Goal: Check status: Check status

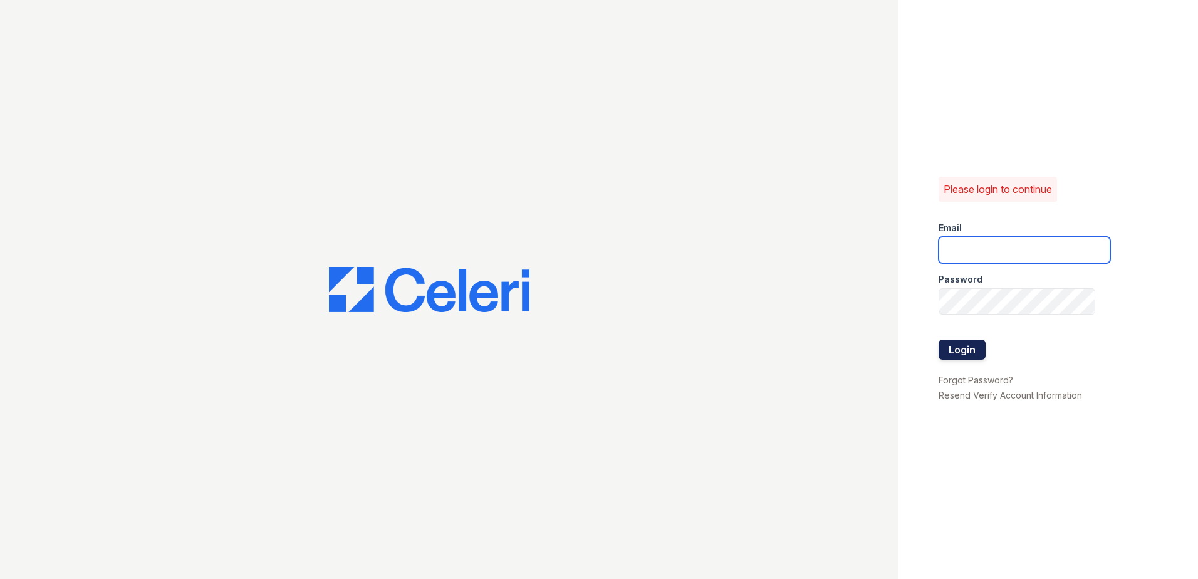
type input "lobrien@trinity-pm.com"
click at [971, 343] on button "Login" at bounding box center [962, 350] width 47 height 20
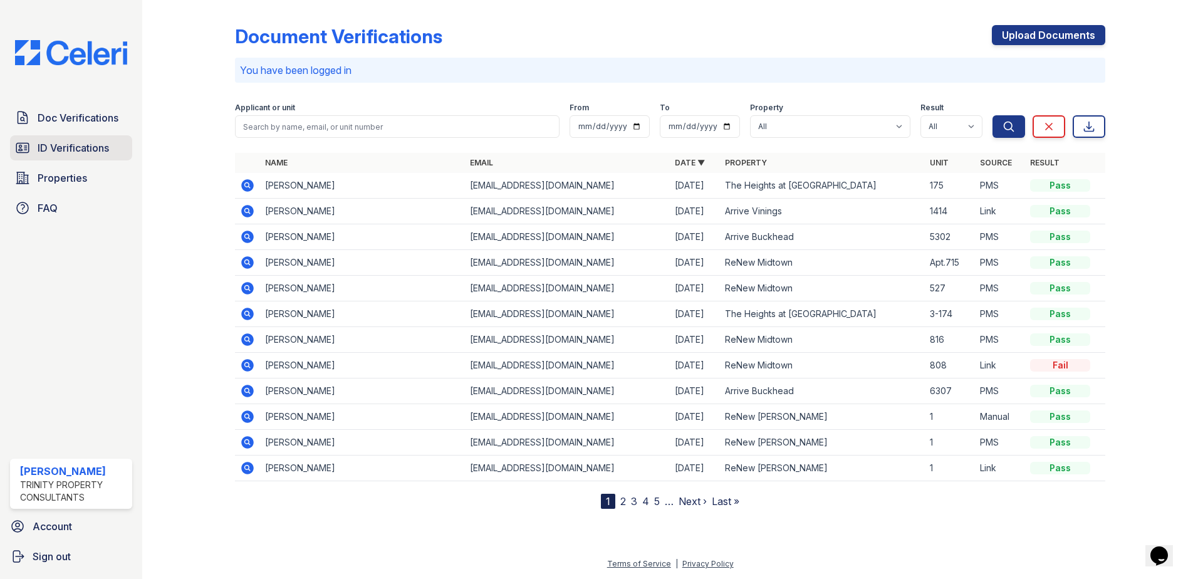
click at [102, 149] on span "ID Verifications" at bounding box center [73, 147] width 71 height 15
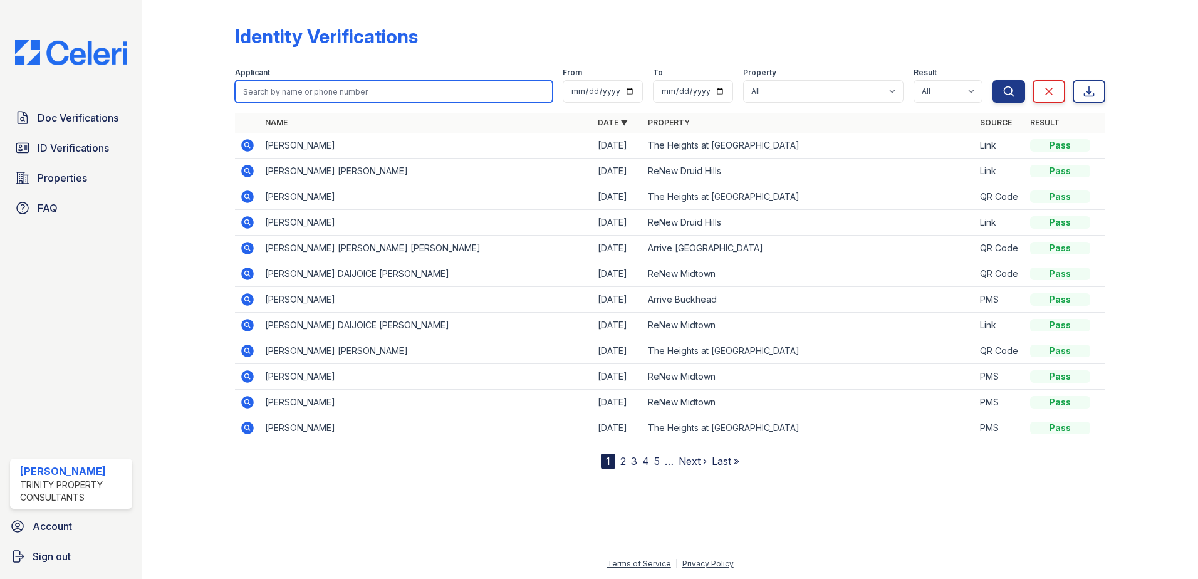
drag, startPoint x: 466, startPoint y: 91, endPoint x: 486, endPoint y: 51, distance: 45.4
click at [466, 91] on input "search" at bounding box center [394, 91] width 318 height 23
click at [482, 95] on input "search" at bounding box center [394, 91] width 318 height 23
type input "[PERSON_NAME]"
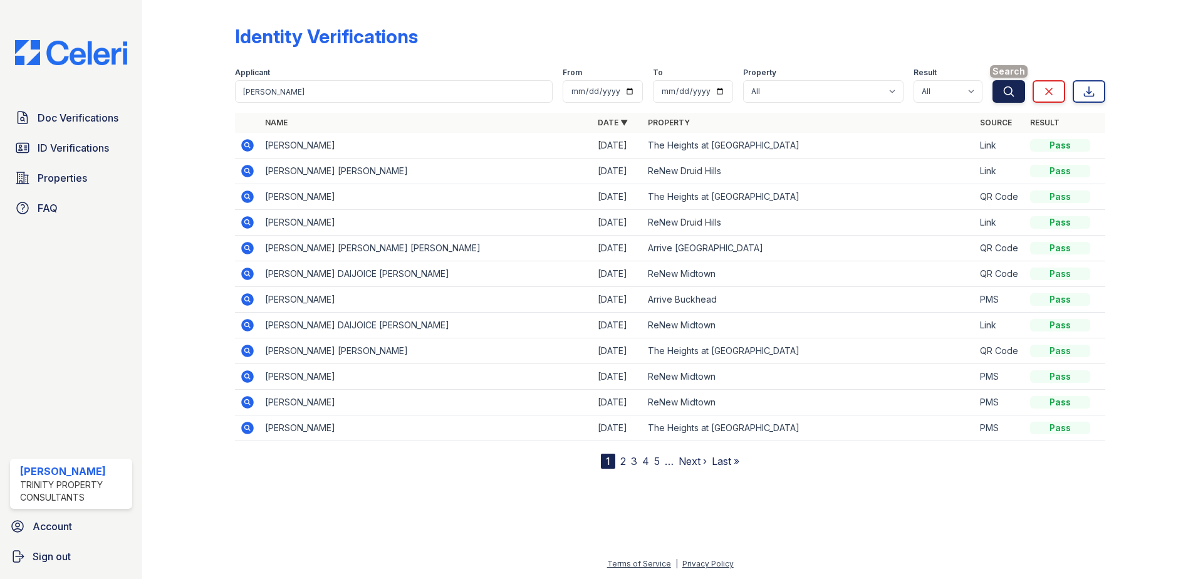
click at [1015, 88] on icon "submit" at bounding box center [1009, 91] width 13 height 13
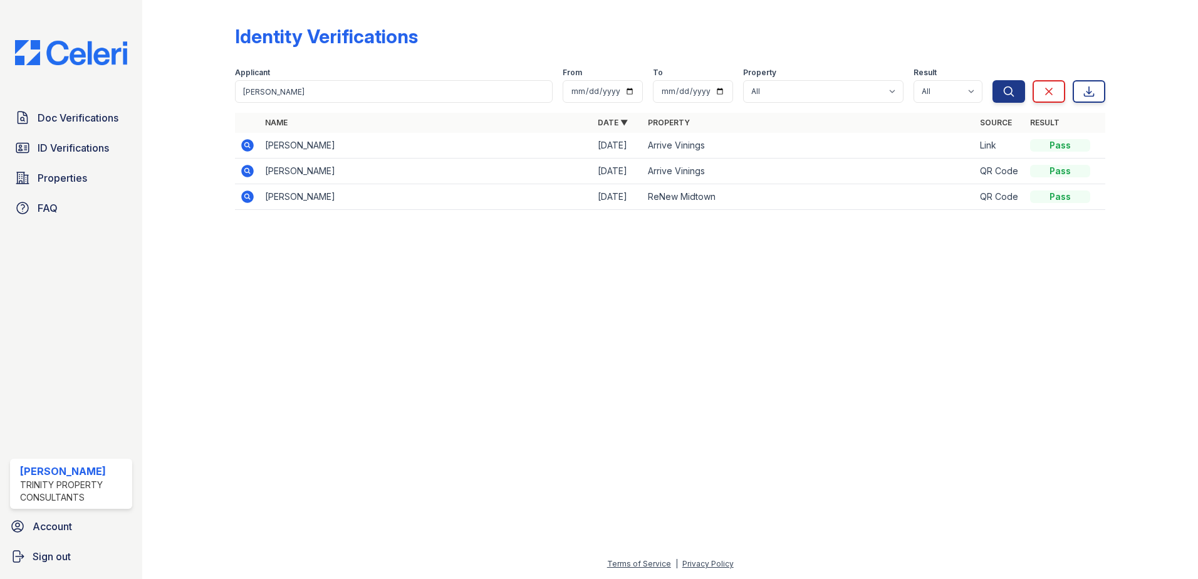
click at [247, 145] on icon at bounding box center [246, 144] width 3 height 3
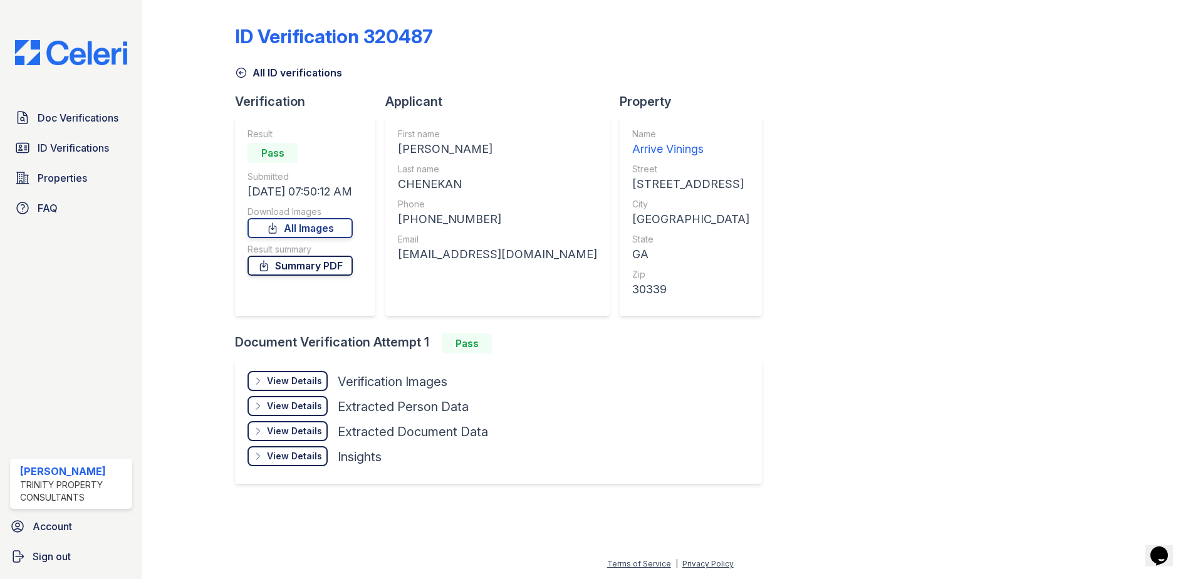
click at [307, 264] on link "Summary PDF" at bounding box center [300, 266] width 105 height 20
